Goal: Browse casually: Explore the website without a specific task or goal

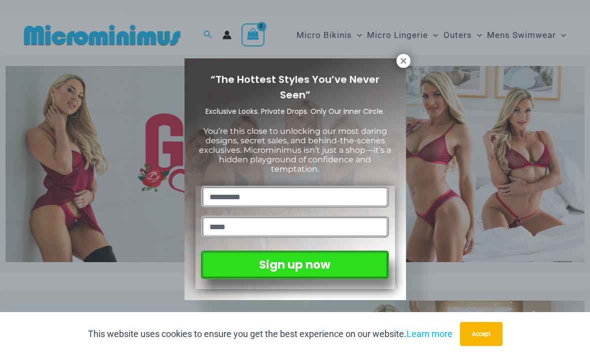
click at [399, 67] on button at bounding box center [403, 61] width 14 height 14
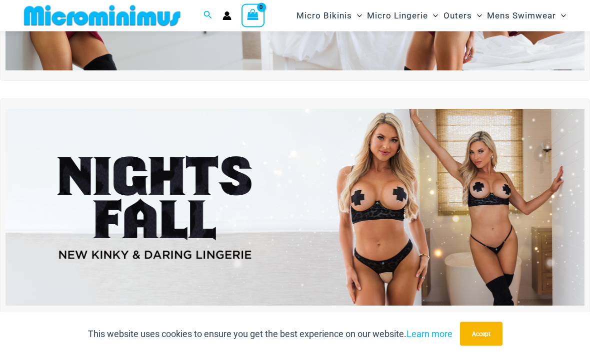
scroll to position [178, 0]
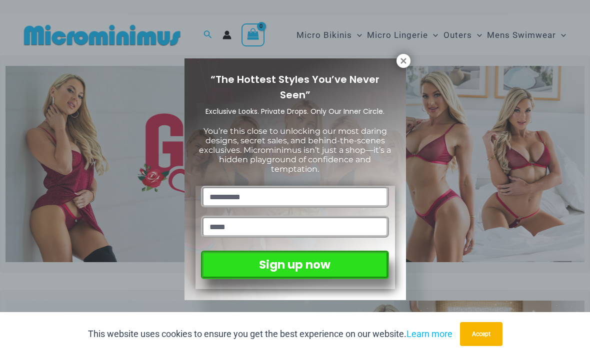
click at [397, 66] on div "“The Hottest Styles You’ve Never Seen” Exclusive Looks. Private Drops. Only Our…" at bounding box center [294, 179] width 221 height 242
click at [404, 65] on icon at bounding box center [403, 60] width 9 height 9
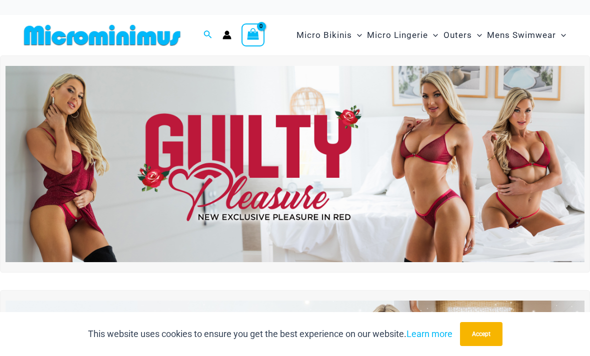
click at [508, 143] on img at bounding box center [294, 164] width 579 height 197
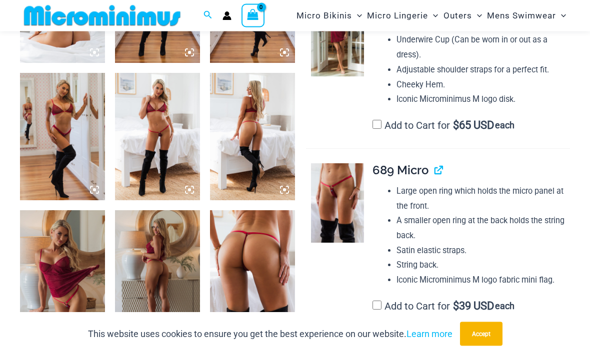
scroll to position [548, 0]
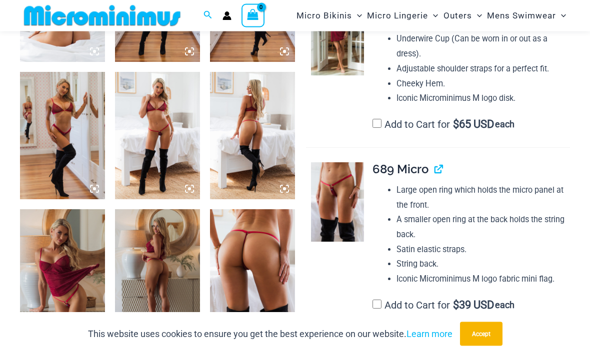
click at [81, 278] on img at bounding box center [62, 273] width 85 height 127
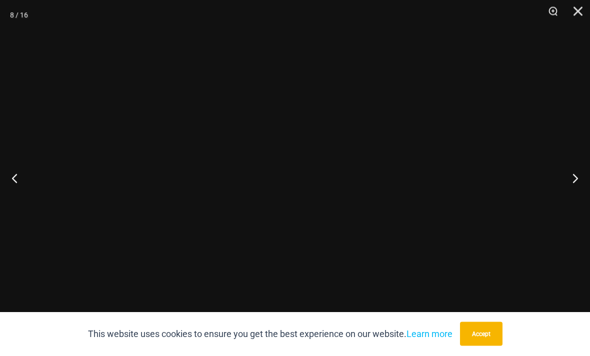
scroll to position [549, 0]
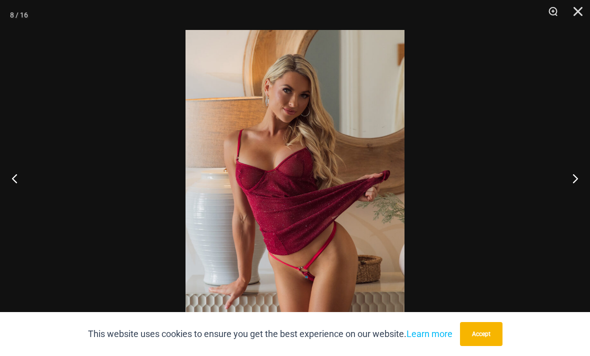
click at [571, 202] on button "Next" at bounding box center [570, 178] width 37 height 50
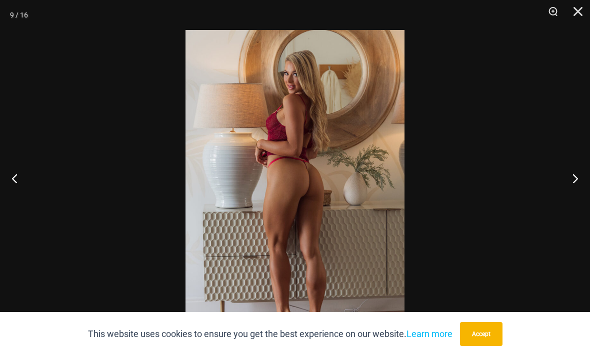
click at [575, 191] on button "Next" at bounding box center [570, 178] width 37 height 50
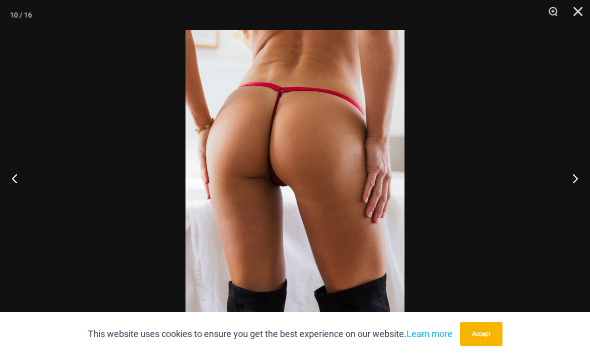
click at [533, 138] on div at bounding box center [295, 178] width 590 height 356
click at [581, 21] on button "Close" at bounding box center [574, 15] width 25 height 30
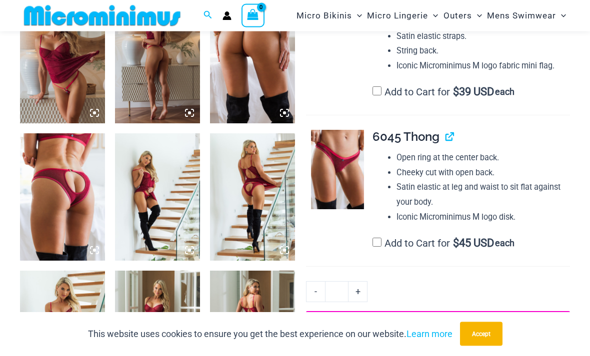
scroll to position [762, 0]
click at [92, 206] on img at bounding box center [62, 196] width 85 height 127
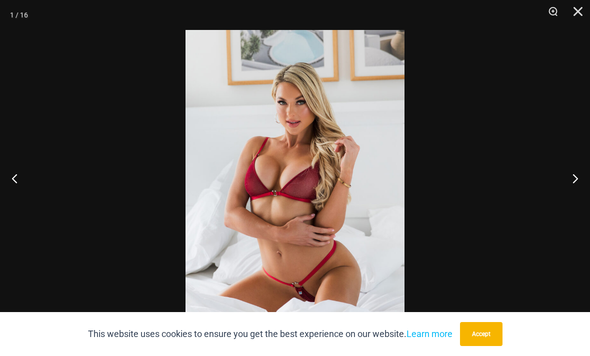
click at [575, 11] on button "Close" at bounding box center [574, 15] width 25 height 30
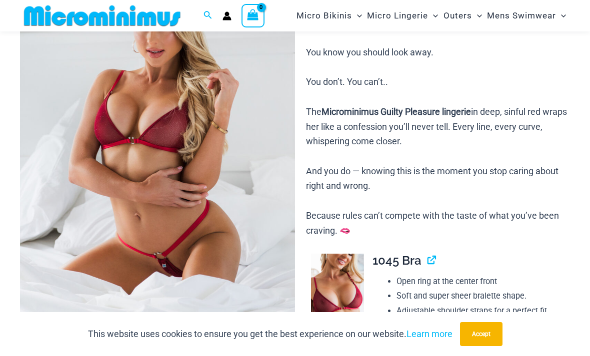
scroll to position [125, 0]
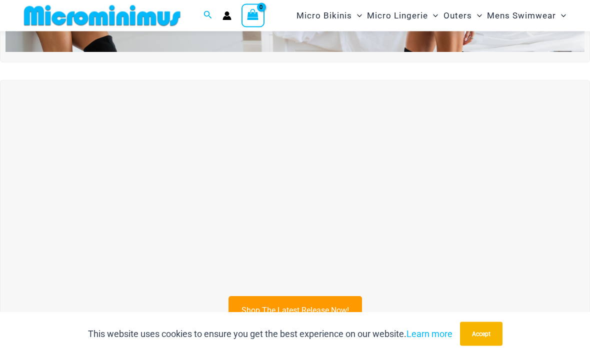
scroll to position [208, 0]
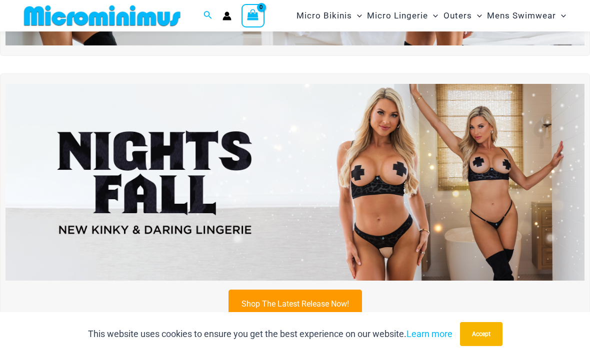
click at [504, 157] on img at bounding box center [294, 182] width 579 height 197
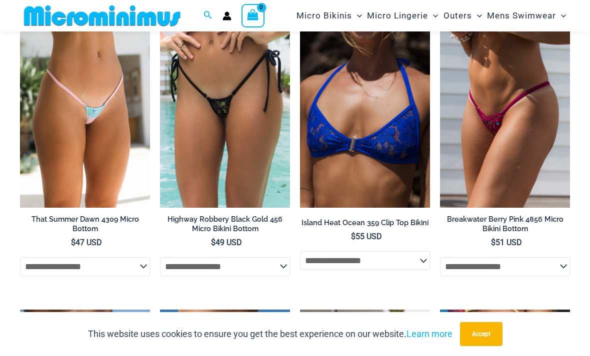
scroll to position [2603, 0]
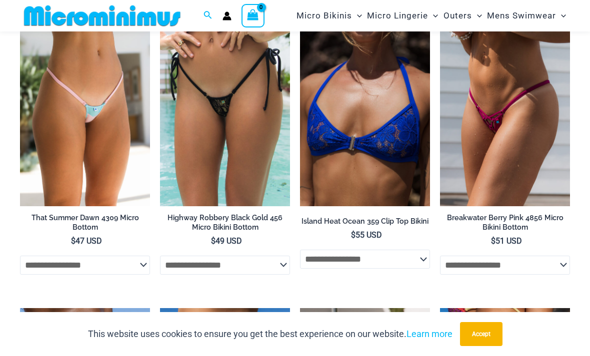
click at [20, 11] on img at bounding box center [20, 11] width 0 height 0
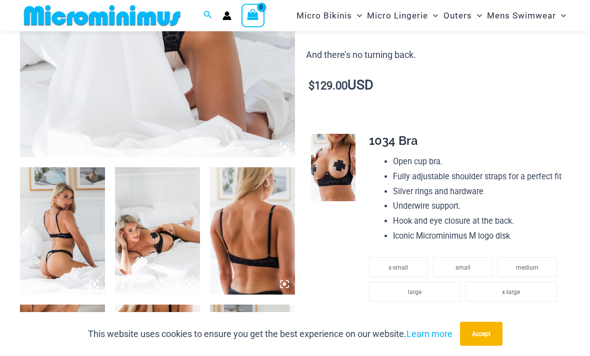
scroll to position [316, 0]
click at [75, 228] on img at bounding box center [62, 230] width 85 height 127
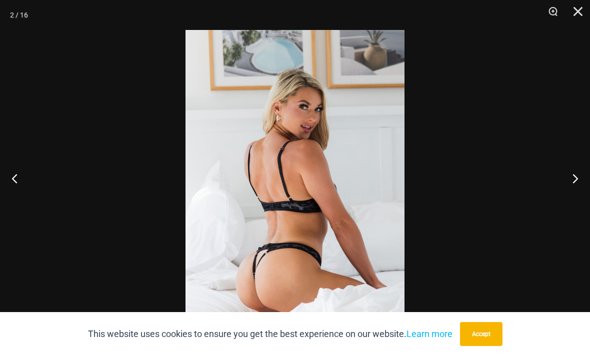
click at [570, 200] on button "Next" at bounding box center [570, 178] width 37 height 50
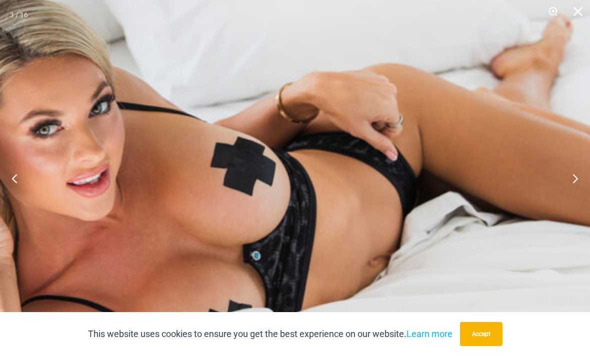
click at [575, 198] on button "Next" at bounding box center [570, 178] width 37 height 50
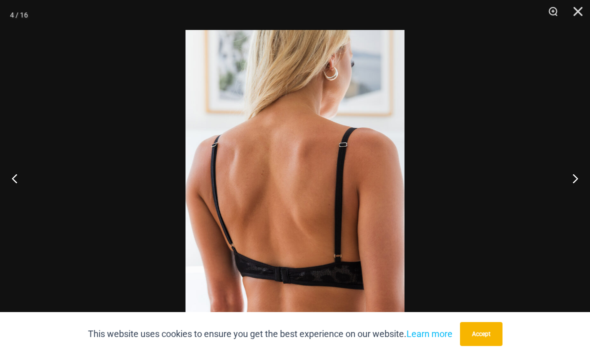
click at [569, 203] on button "Next" at bounding box center [570, 178] width 37 height 50
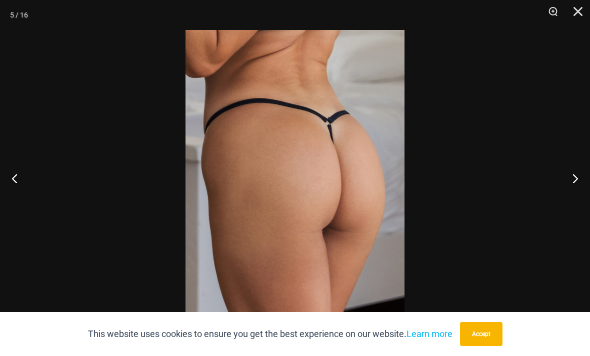
click at [573, 202] on button "Next" at bounding box center [570, 178] width 37 height 50
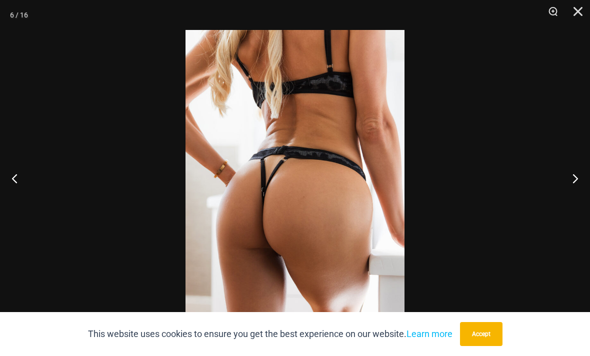
click at [571, 203] on button "Next" at bounding box center [570, 178] width 37 height 50
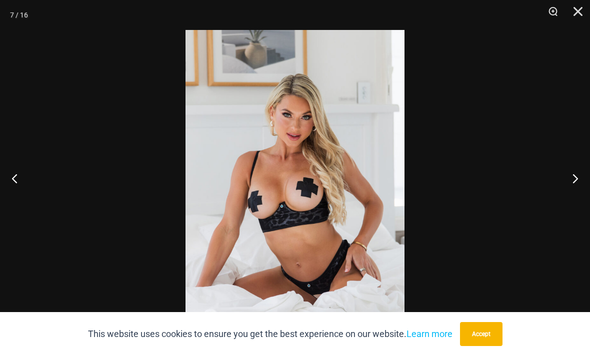
click at [567, 203] on button "Next" at bounding box center [570, 178] width 37 height 50
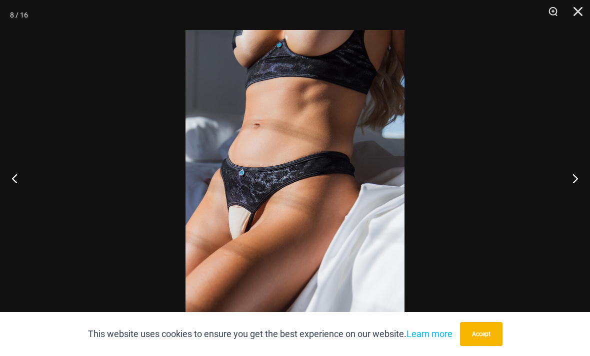
click at [568, 203] on button "Next" at bounding box center [570, 178] width 37 height 50
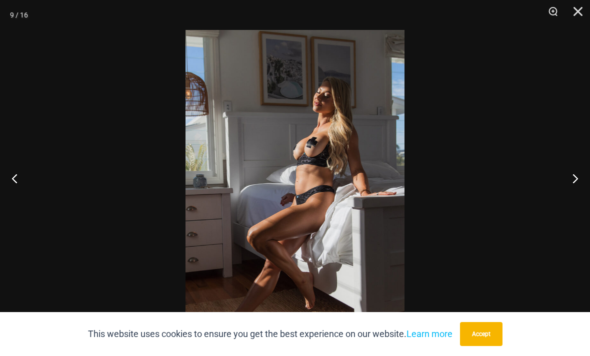
click at [578, 194] on button "Next" at bounding box center [570, 178] width 37 height 50
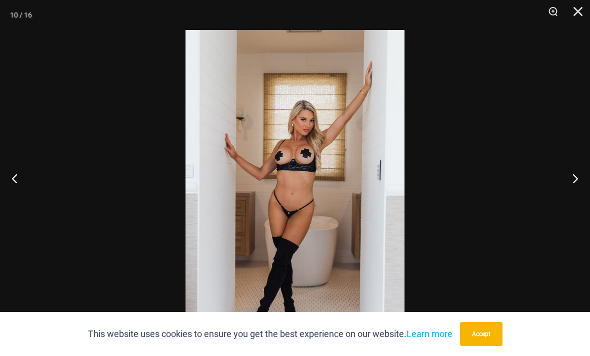
click at [570, 198] on button "Next" at bounding box center [570, 178] width 37 height 50
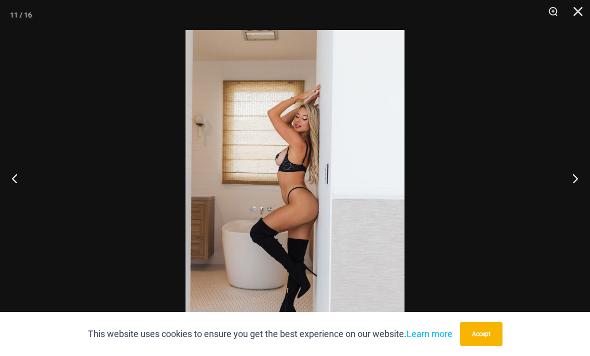
click at [568, 203] on button "Next" at bounding box center [570, 178] width 37 height 50
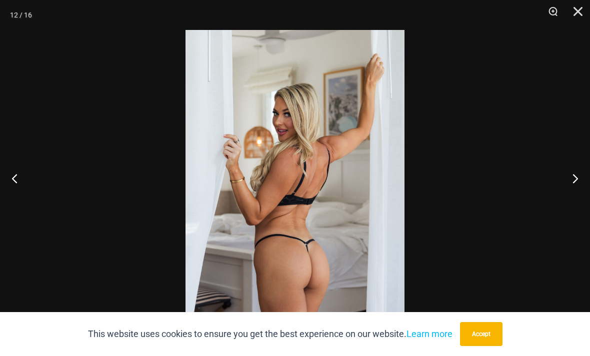
click at [558, 203] on button "Next" at bounding box center [570, 178] width 37 height 50
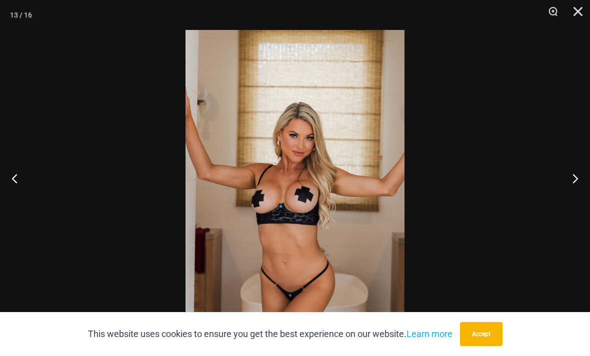
click at [559, 203] on button "Next" at bounding box center [570, 178] width 37 height 50
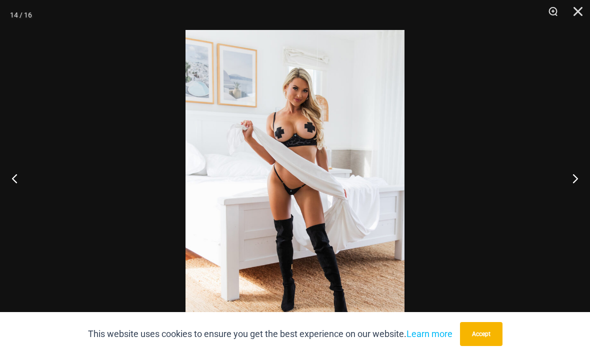
click at [559, 203] on button "Next" at bounding box center [570, 178] width 37 height 50
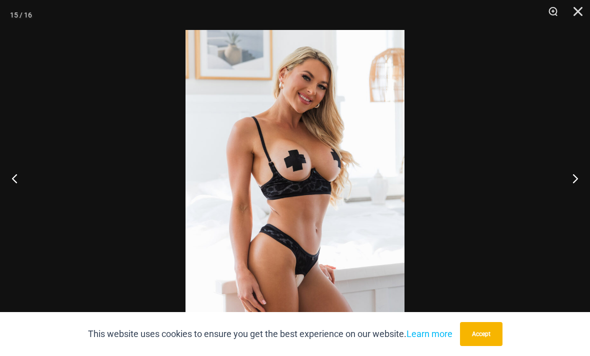
click at [557, 203] on button "Next" at bounding box center [570, 178] width 37 height 50
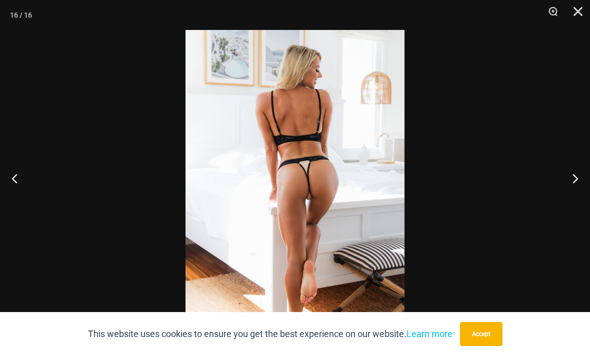
click at [560, 203] on button "Next" at bounding box center [570, 178] width 37 height 50
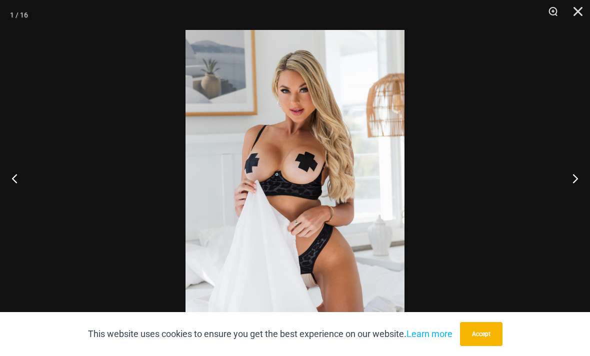
click at [556, 203] on button "Next" at bounding box center [570, 178] width 37 height 50
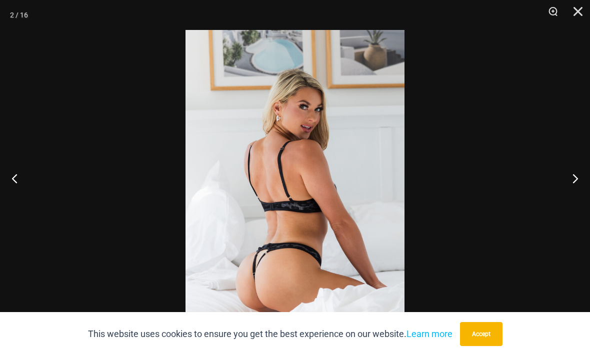
click at [579, 12] on button "Close" at bounding box center [574, 15] width 25 height 30
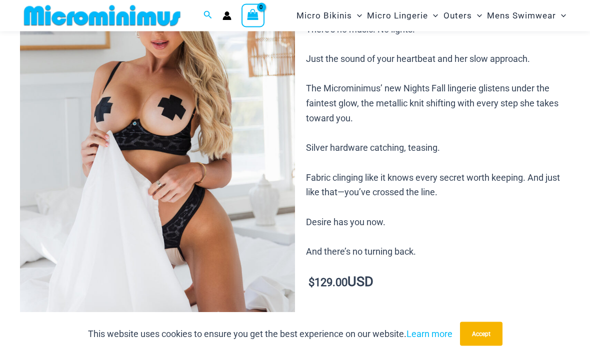
scroll to position [90, 0]
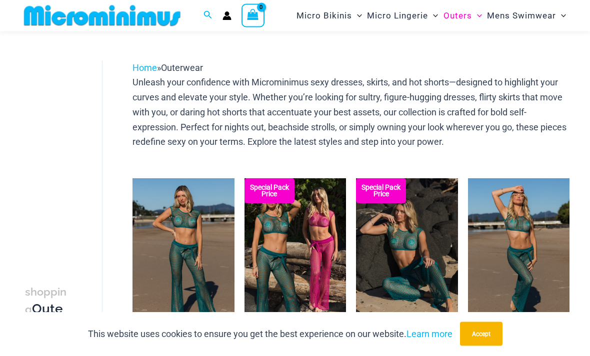
scroll to position [22, 0]
click at [356, 178] on img at bounding box center [356, 178] width 0 height 0
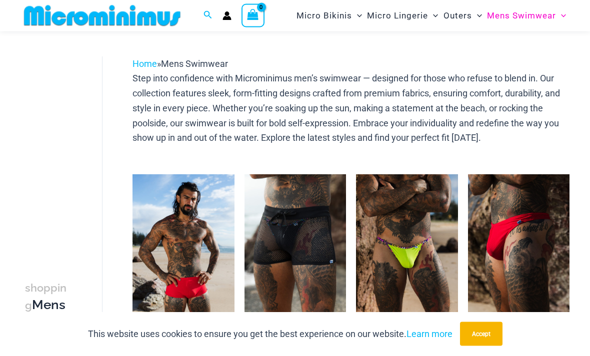
scroll to position [26, 0]
click at [132, 174] on img at bounding box center [132, 174] width 0 height 0
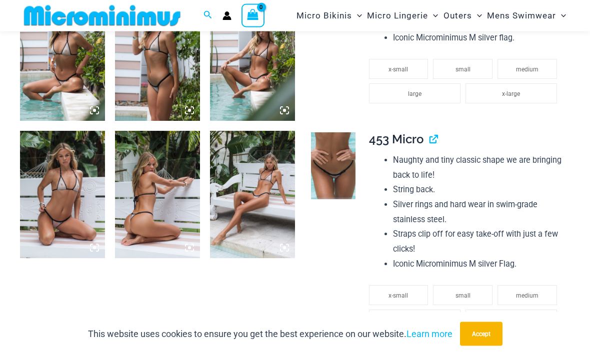
scroll to position [755, 0]
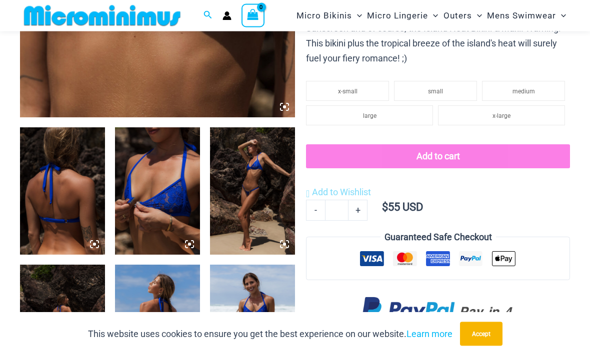
scroll to position [356, 0]
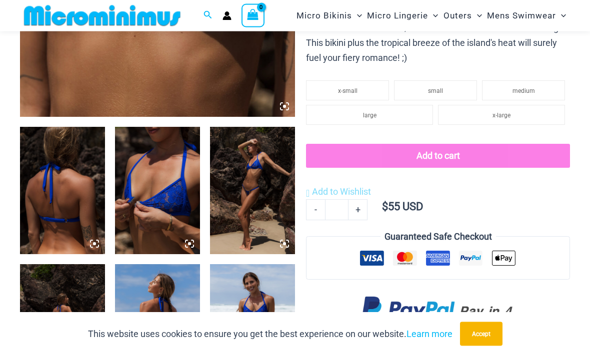
click at [188, 215] on img at bounding box center [157, 190] width 85 height 127
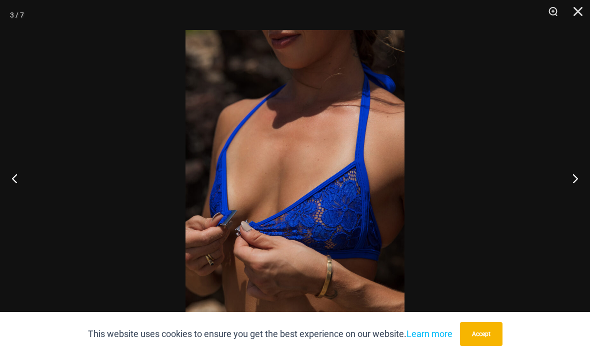
click at [561, 194] on button "Next" at bounding box center [570, 178] width 37 height 50
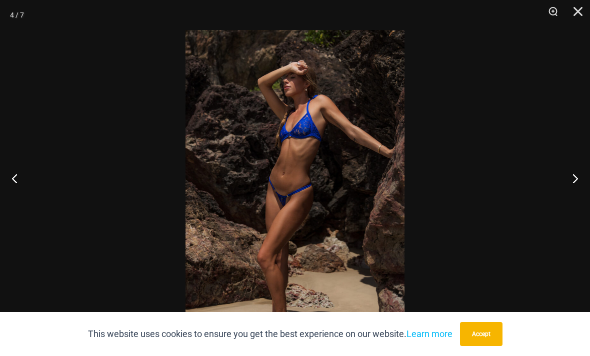
click at [567, 201] on button "Next" at bounding box center [570, 178] width 37 height 50
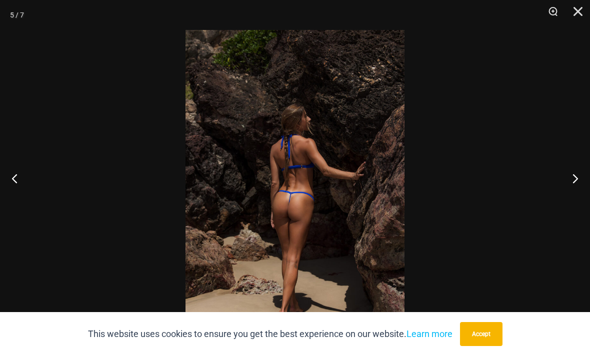
click at [565, 202] on button "Next" at bounding box center [570, 178] width 37 height 50
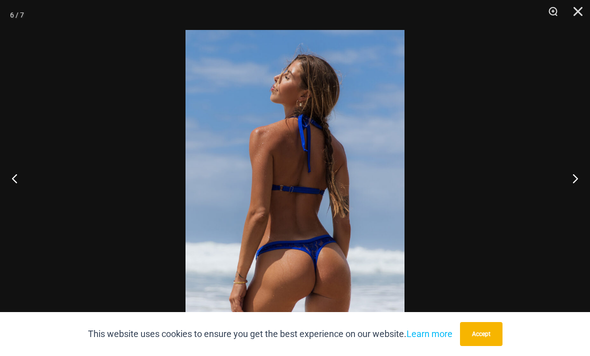
click at [567, 203] on button "Next" at bounding box center [570, 178] width 37 height 50
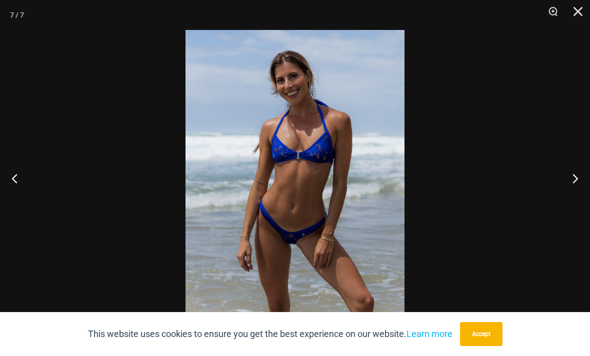
click at [568, 202] on button "Next" at bounding box center [570, 178] width 37 height 50
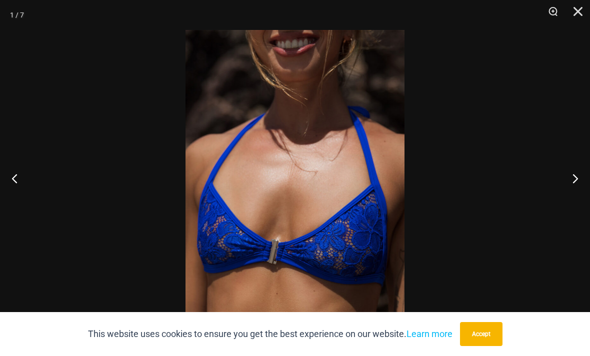
click at [565, 203] on button "Next" at bounding box center [570, 178] width 37 height 50
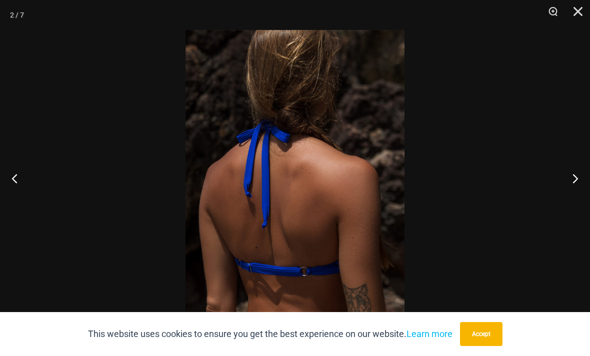
click at [564, 203] on button "Next" at bounding box center [570, 178] width 37 height 50
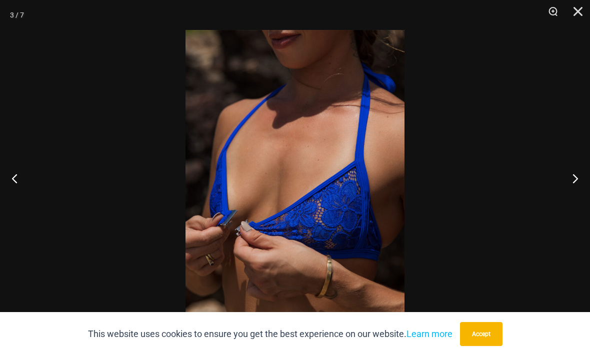
scroll to position [388, 0]
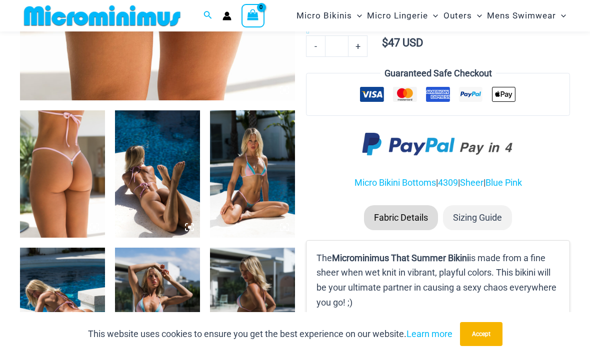
scroll to position [405, 0]
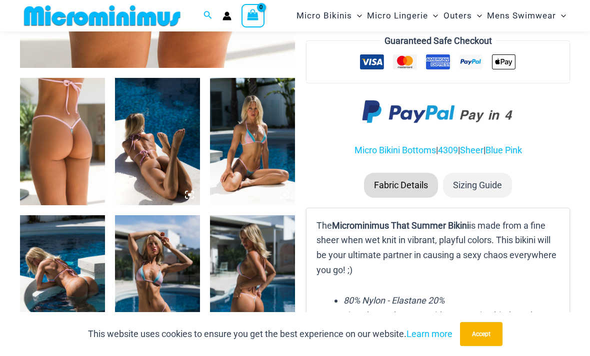
click at [518, 166] on div "Home > Shop > That Summer Home / Micro Bikinis / That Summer Dawn 4309 Micro Bo…" at bounding box center [438, 10] width 264 height 708
click at [263, 270] on img at bounding box center [252, 278] width 85 height 127
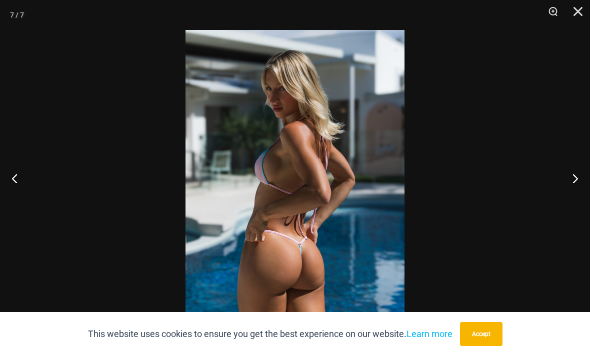
click at [587, 202] on button "Next" at bounding box center [570, 178] width 37 height 50
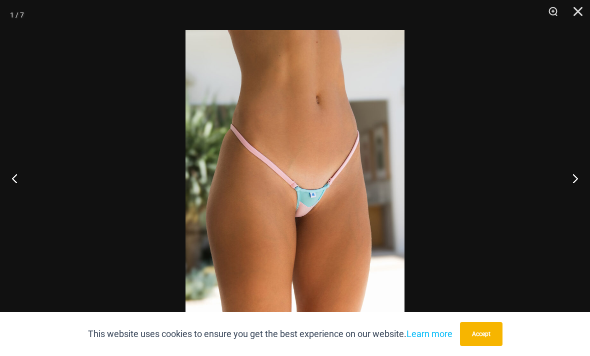
click at [571, 203] on button "Next" at bounding box center [570, 178] width 37 height 50
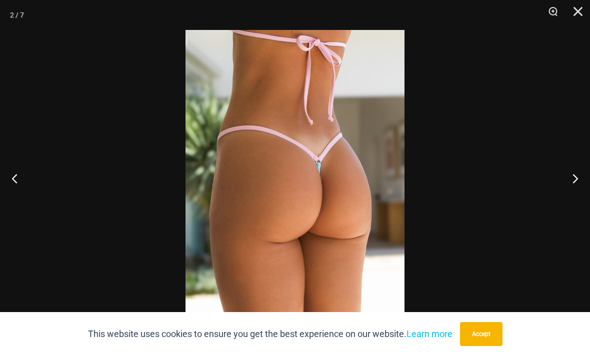
click at [570, 203] on button "Next" at bounding box center [570, 178] width 37 height 50
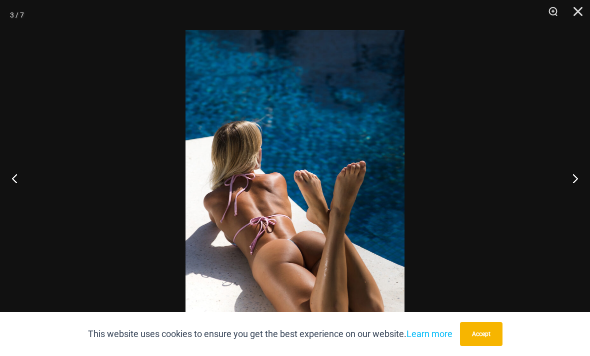
click at [570, 203] on button "Next" at bounding box center [570, 178] width 37 height 50
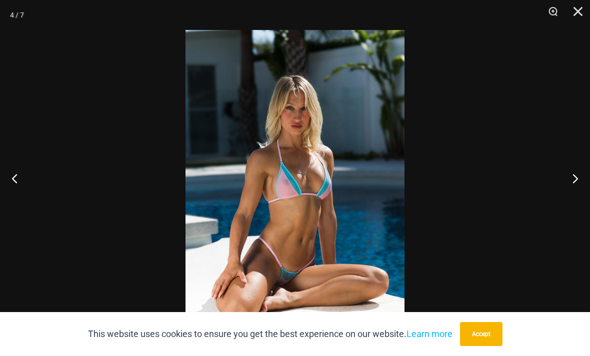
click at [567, 203] on button "Next" at bounding box center [570, 178] width 37 height 50
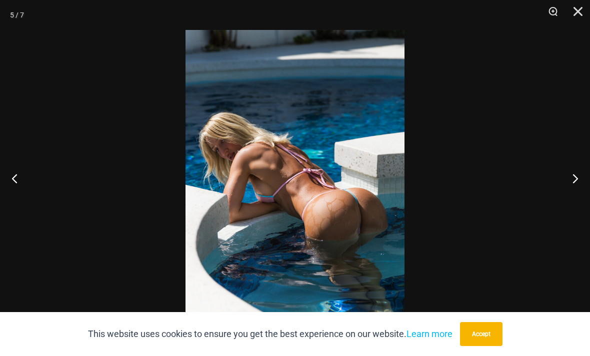
click at [565, 203] on button "Next" at bounding box center [570, 178] width 37 height 50
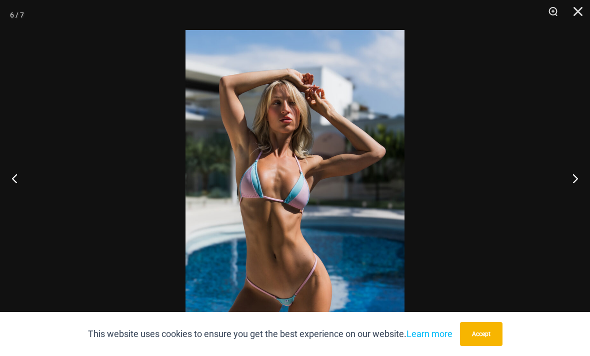
click at [578, 10] on button "Close" at bounding box center [574, 15] width 25 height 30
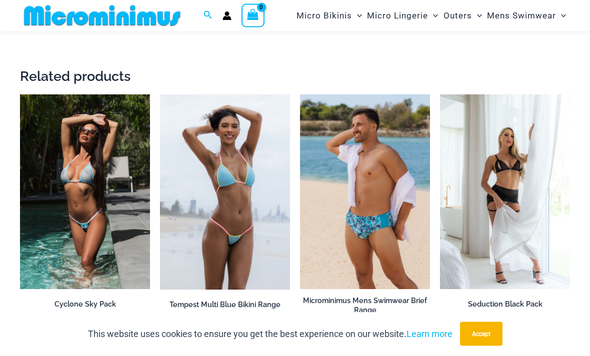
scroll to position [1029, 0]
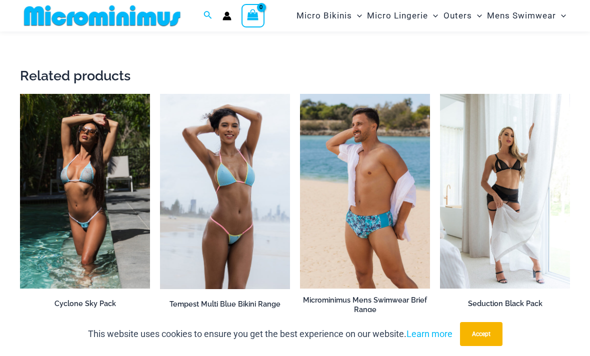
click at [160, 94] on img at bounding box center [160, 94] width 0 height 0
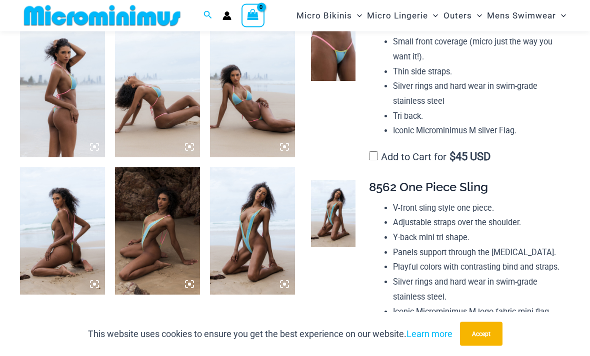
scroll to position [456, 0]
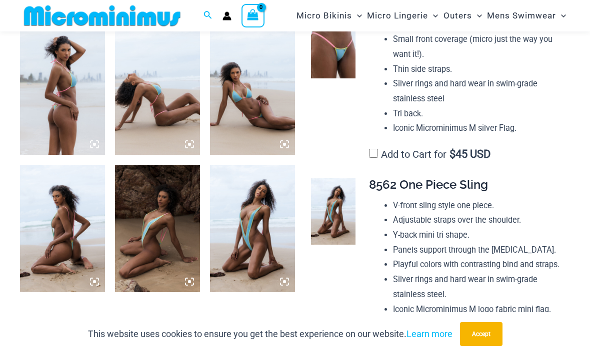
click at [341, 211] on img at bounding box center [333, 211] width 44 height 67
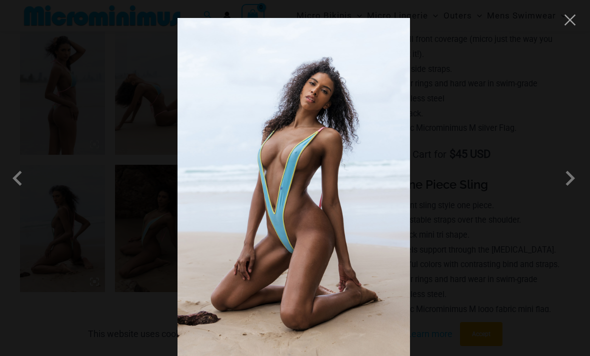
click at [583, 193] on span at bounding box center [570, 178] width 30 height 30
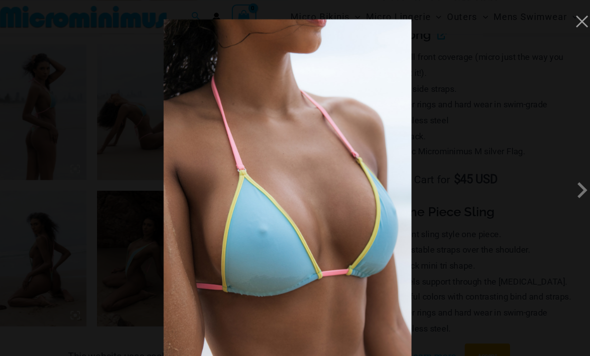
scroll to position [442, 0]
click at [555, 186] on span at bounding box center [570, 178] width 30 height 30
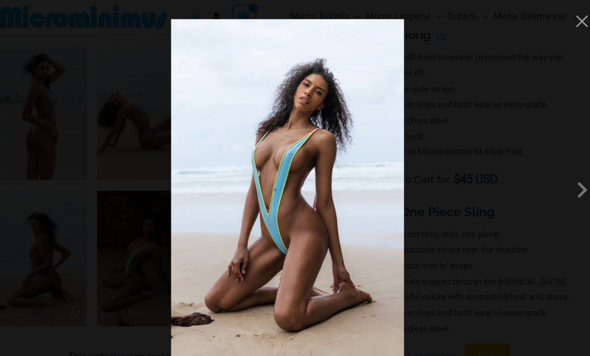
click at [538, 31] on div at bounding box center [295, 178] width 590 height 356
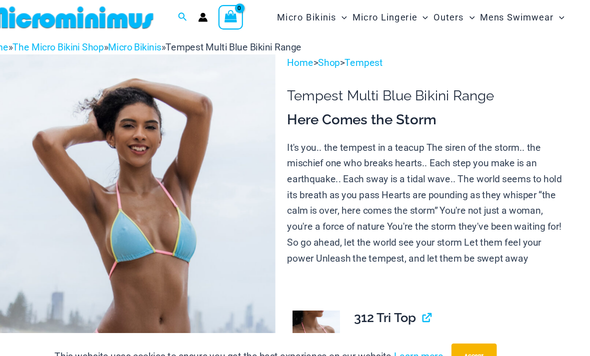
scroll to position [0, 0]
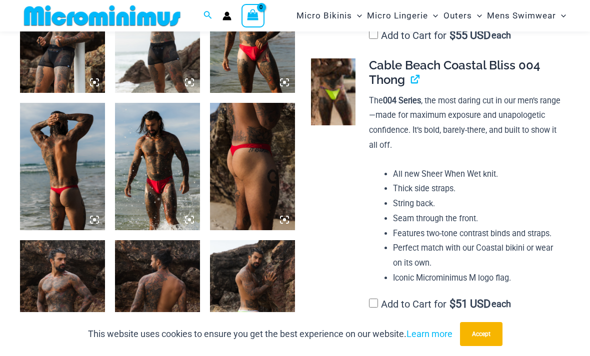
scroll to position [927, 0]
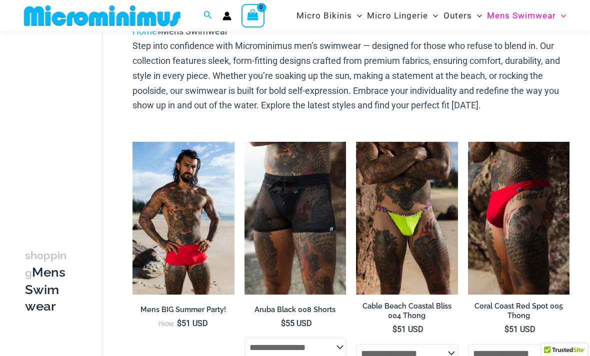
scroll to position [58, 0]
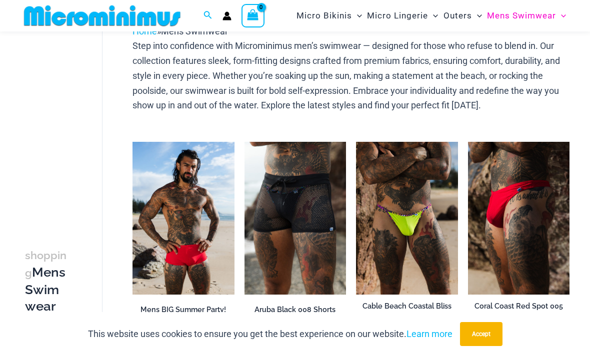
click at [244, 142] on img at bounding box center [244, 142] width 0 height 0
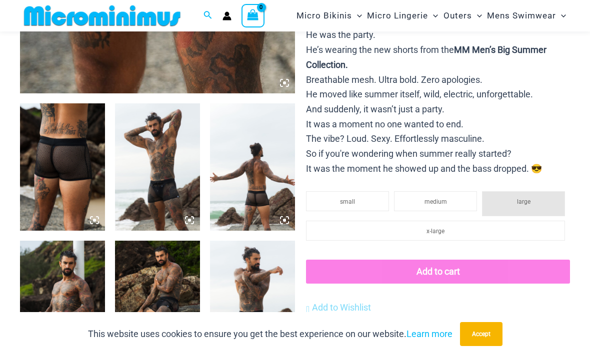
scroll to position [379, 0]
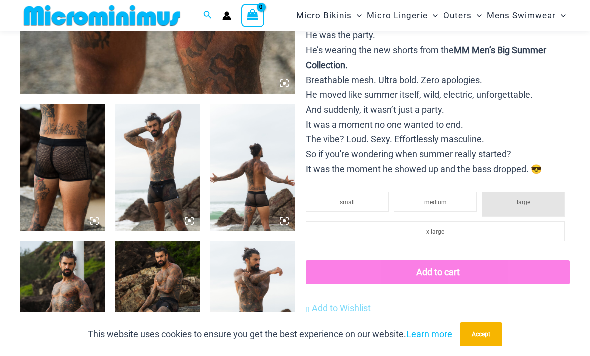
click at [585, 323] on div "This website uses cookies to ensure you get the best experience on our website.…" at bounding box center [295, 334] width 590 height 44
